Goal: Task Accomplishment & Management: Complete application form

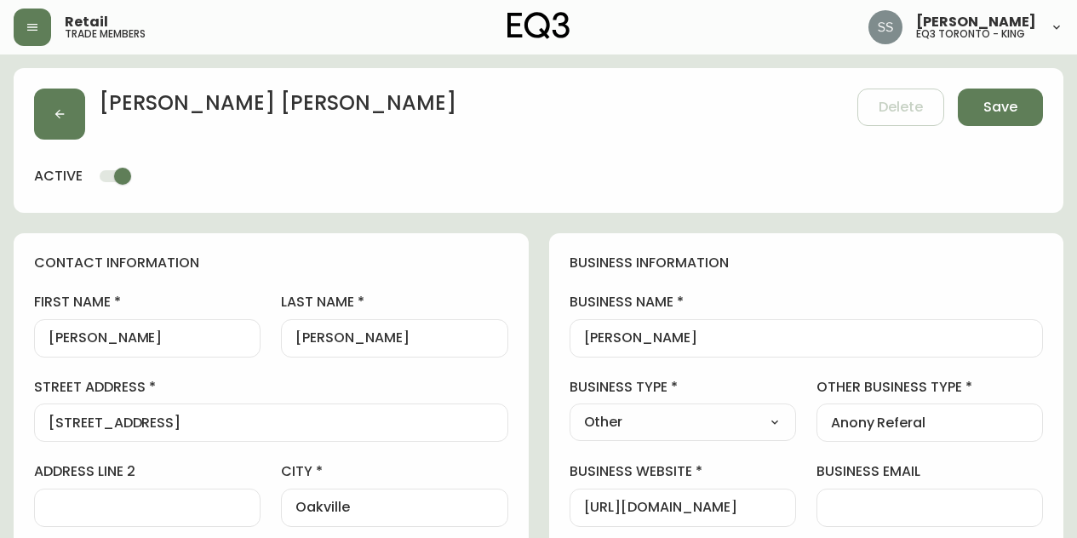
select select "CA_EN"
select select "Other"
select select "cjw10z96q005b6gs00r6w7pwt"
select select "false"
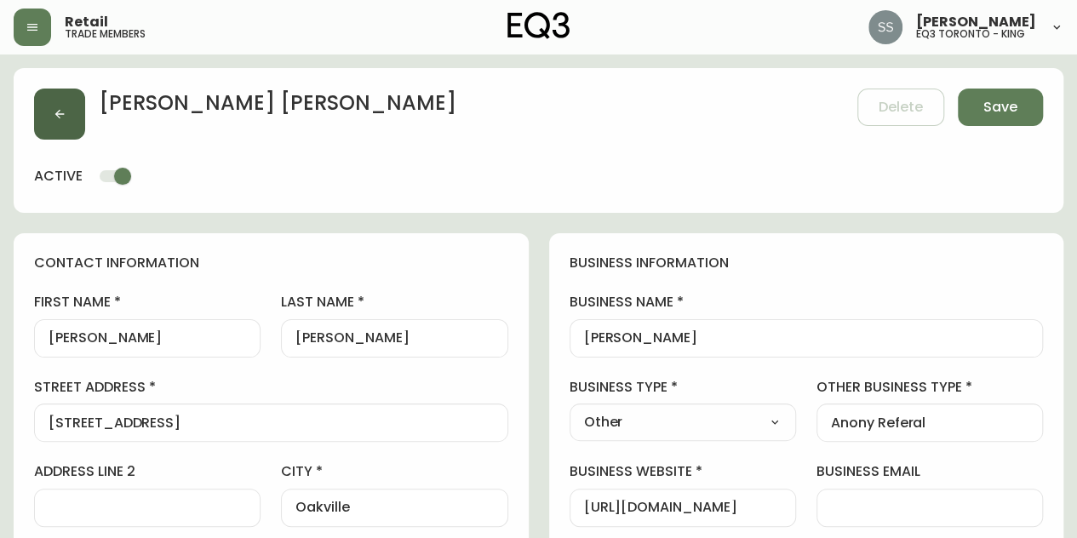
click at [63, 112] on icon "button" at bounding box center [60, 114] width 14 height 14
click at [998, 101] on span "Save" at bounding box center [1000, 107] width 34 height 19
click at [63, 115] on icon "button" at bounding box center [60, 114] width 14 height 14
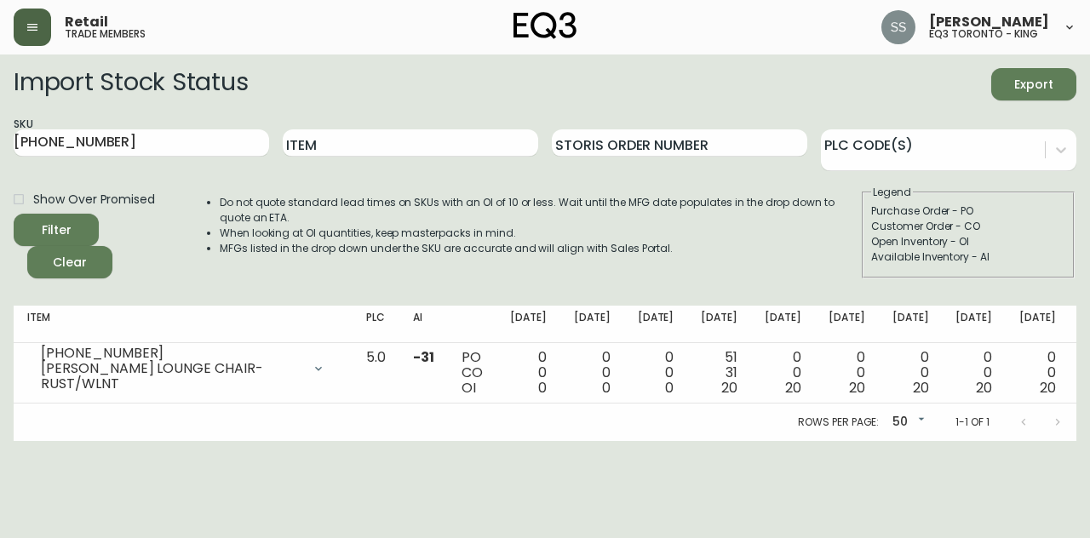
click at [39, 20] on button "button" at bounding box center [32, 27] width 37 height 37
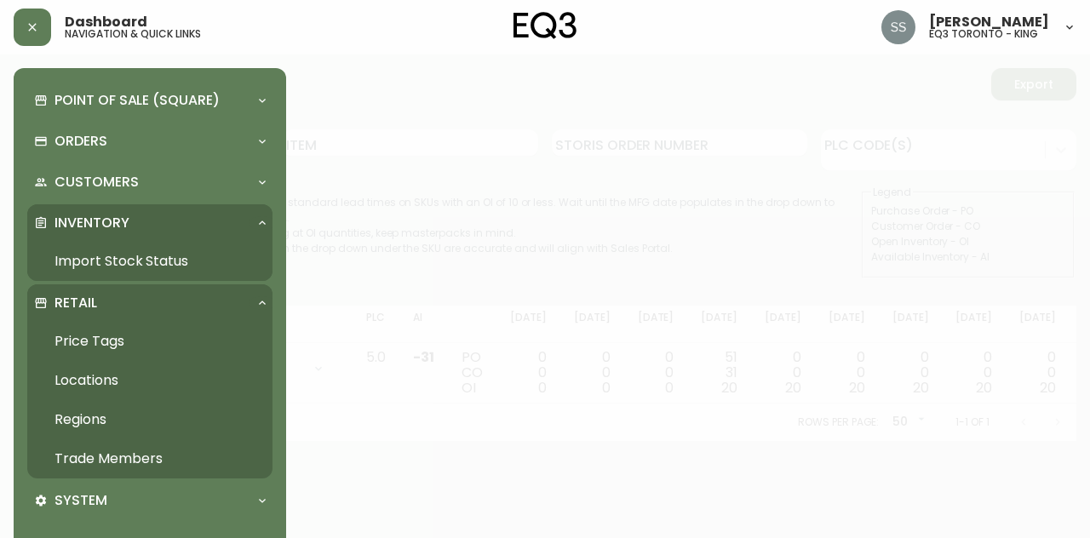
click at [150, 456] on link "Trade Members" at bounding box center [149, 458] width 245 height 39
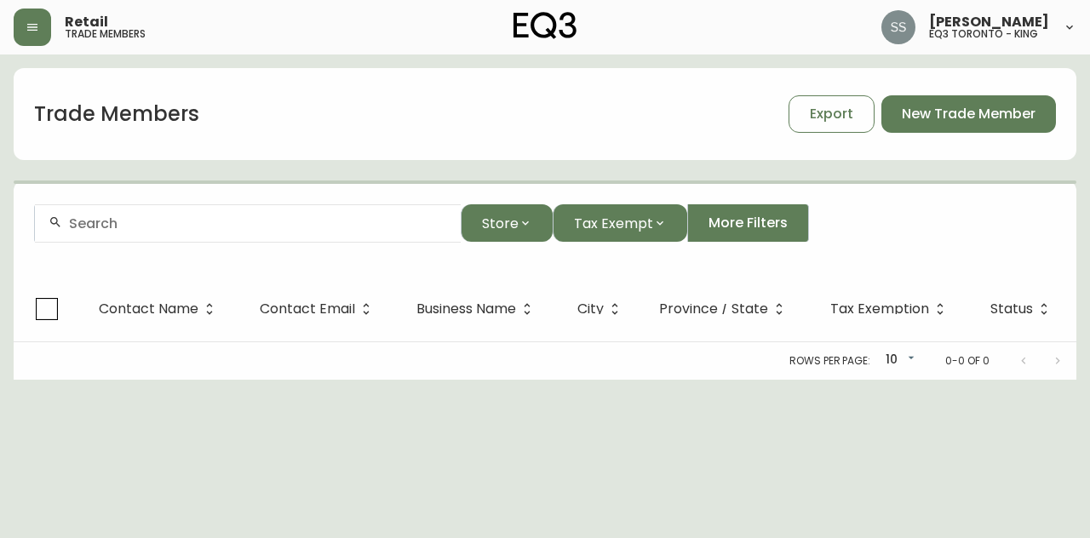
click at [293, 213] on div at bounding box center [248, 223] width 426 height 38
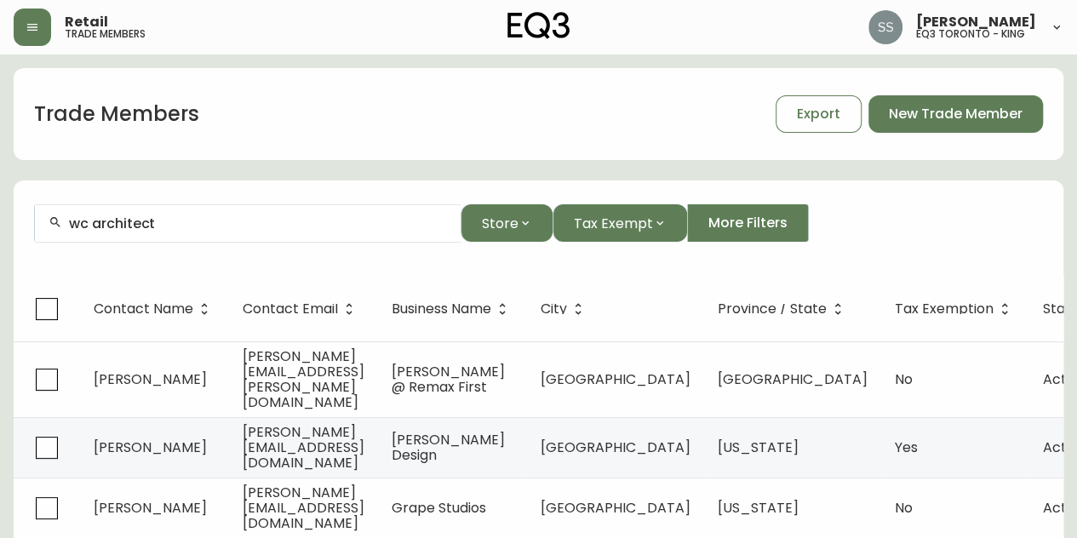
click at [98, 222] on input "wc architect" at bounding box center [258, 223] width 378 height 16
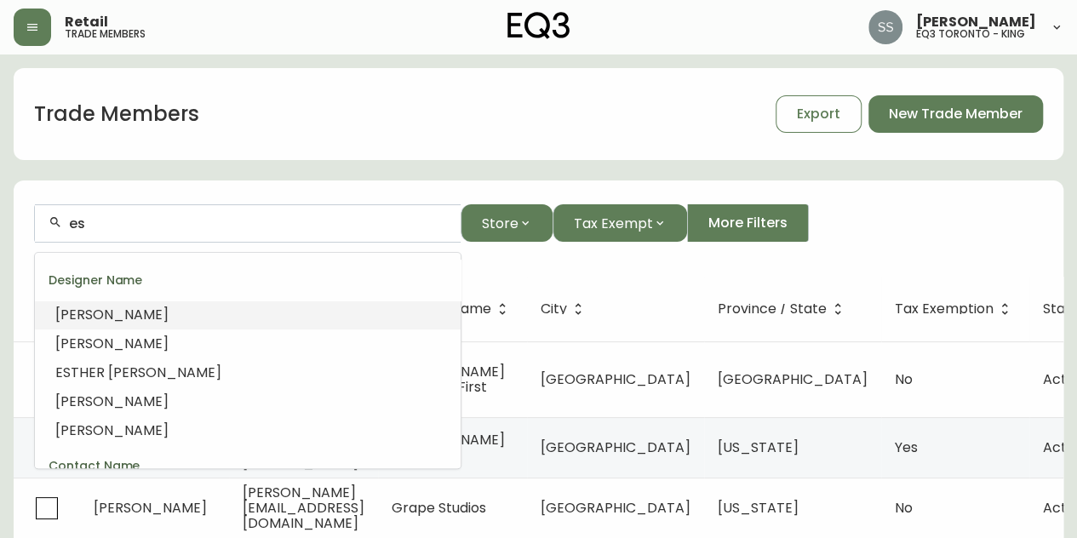
type input "e"
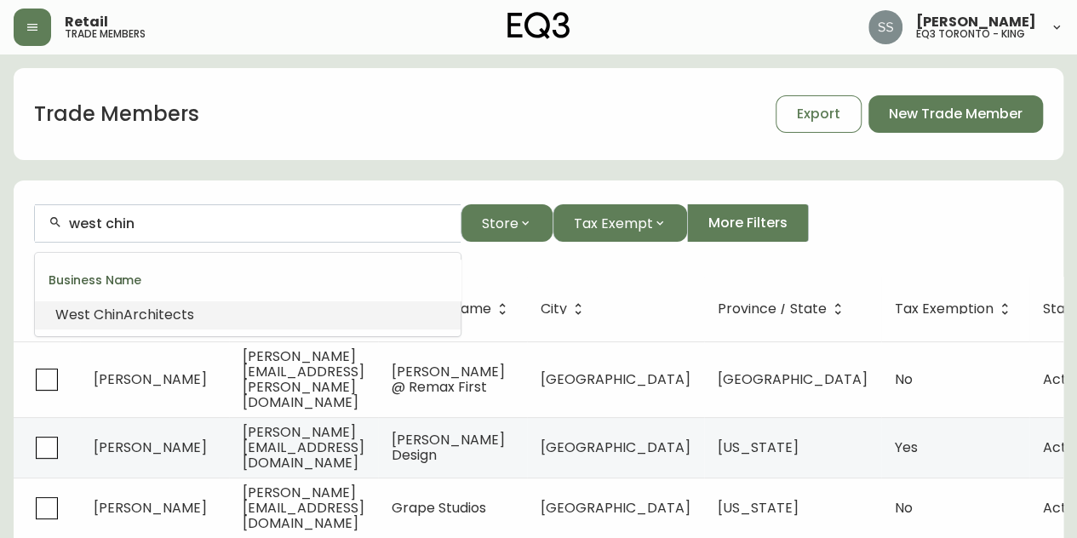
click at [235, 312] on li "West Chin Architects" at bounding box center [248, 315] width 426 height 29
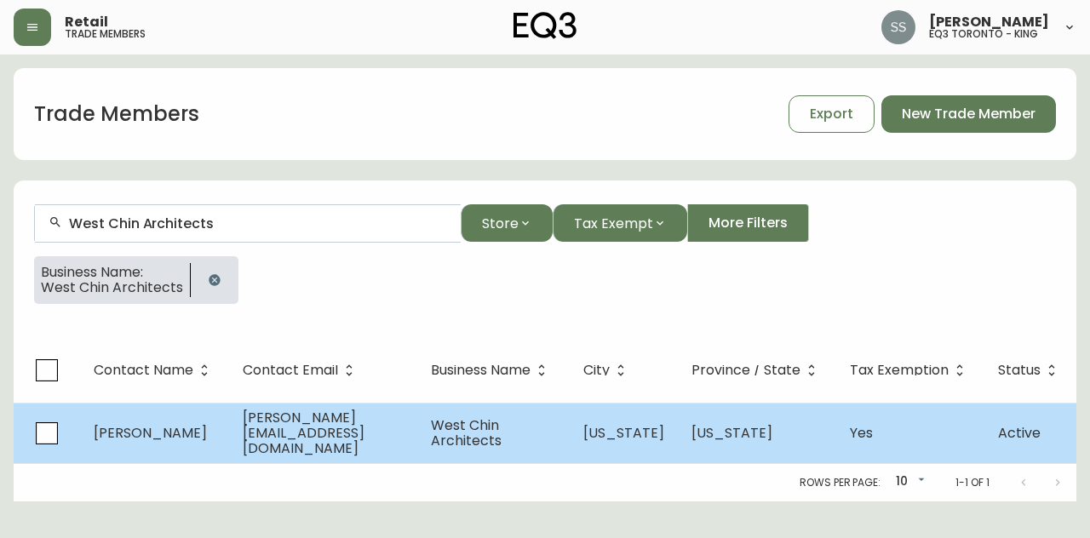
type input "West Chin Architects"
click at [480, 432] on span "West Chin Architects" at bounding box center [466, 432] width 71 height 35
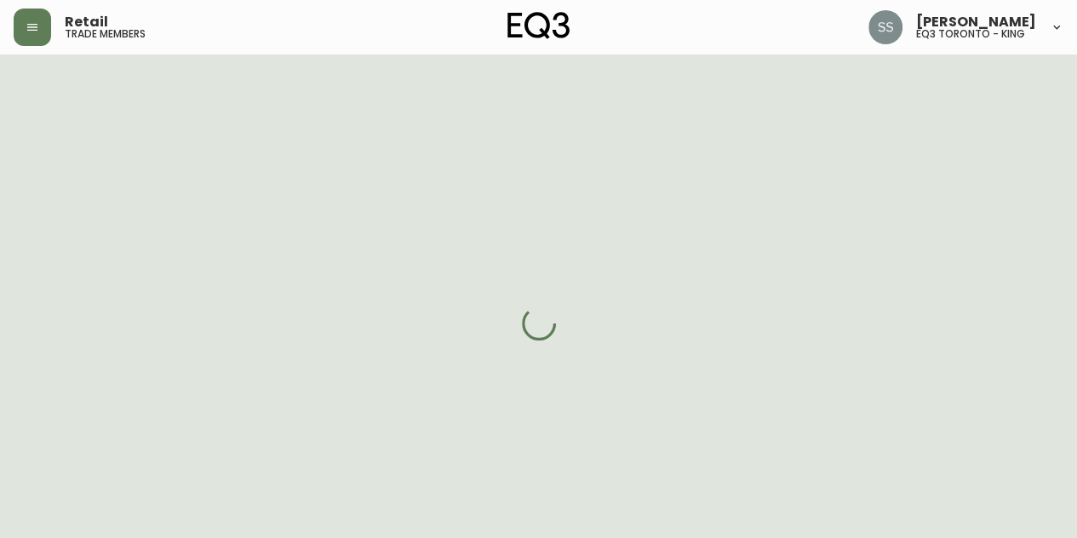
select select "NY"
select select "US"
select select "US_EN"
select select "Trade Show"
select select "Interior Designer"
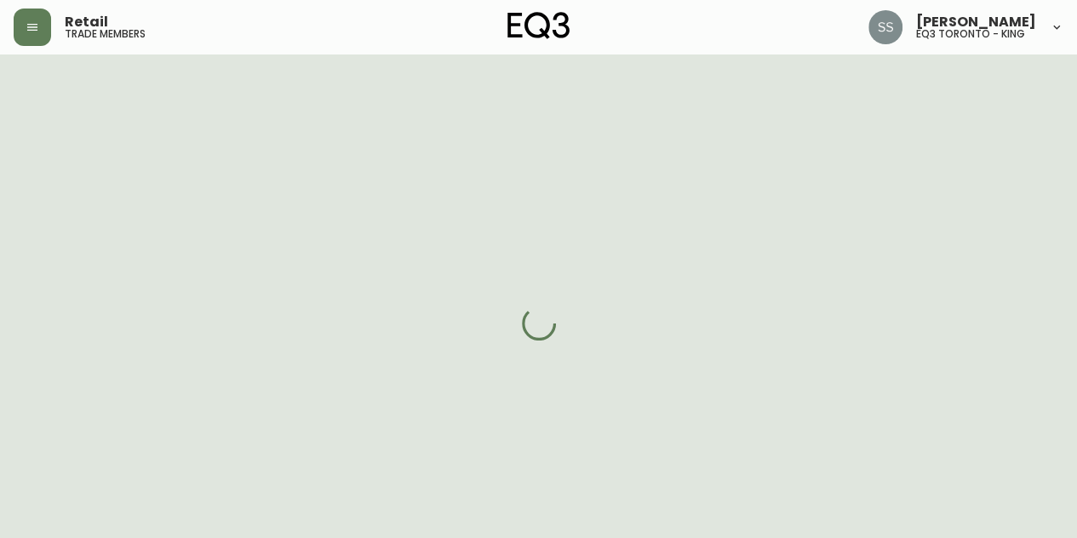
select select "cm48zha2033ze0170ss7kujjb"
select select "true"
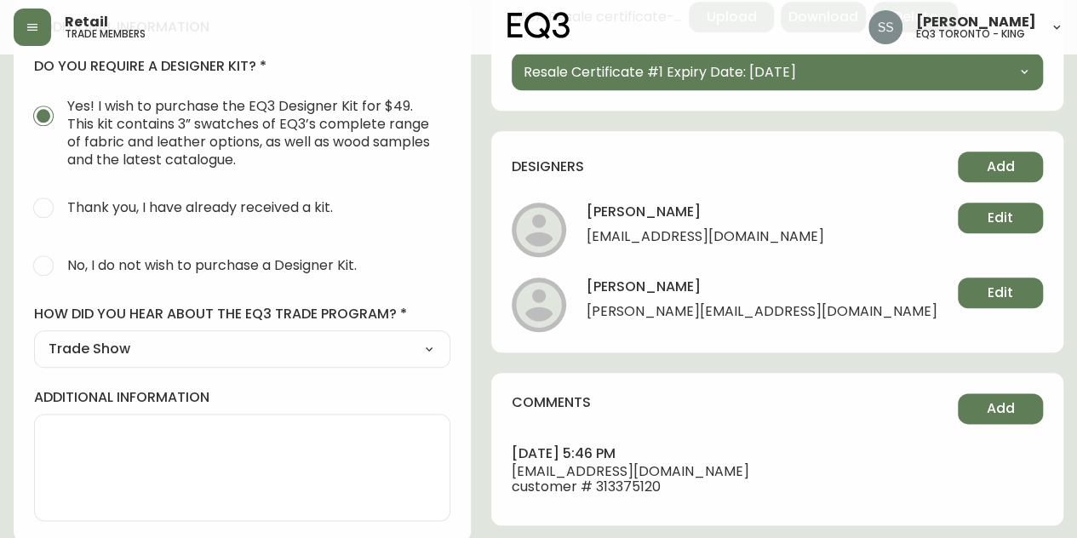
scroll to position [655, 0]
